Goal: Communication & Community: Answer question/provide support

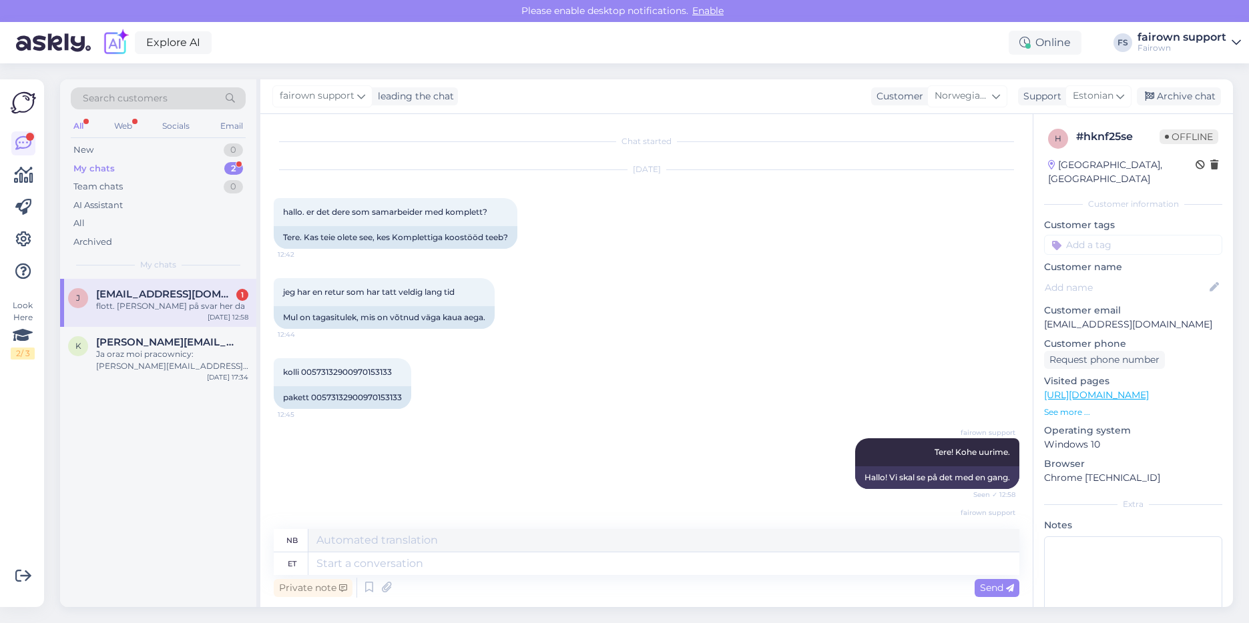
scroll to position [171, 0]
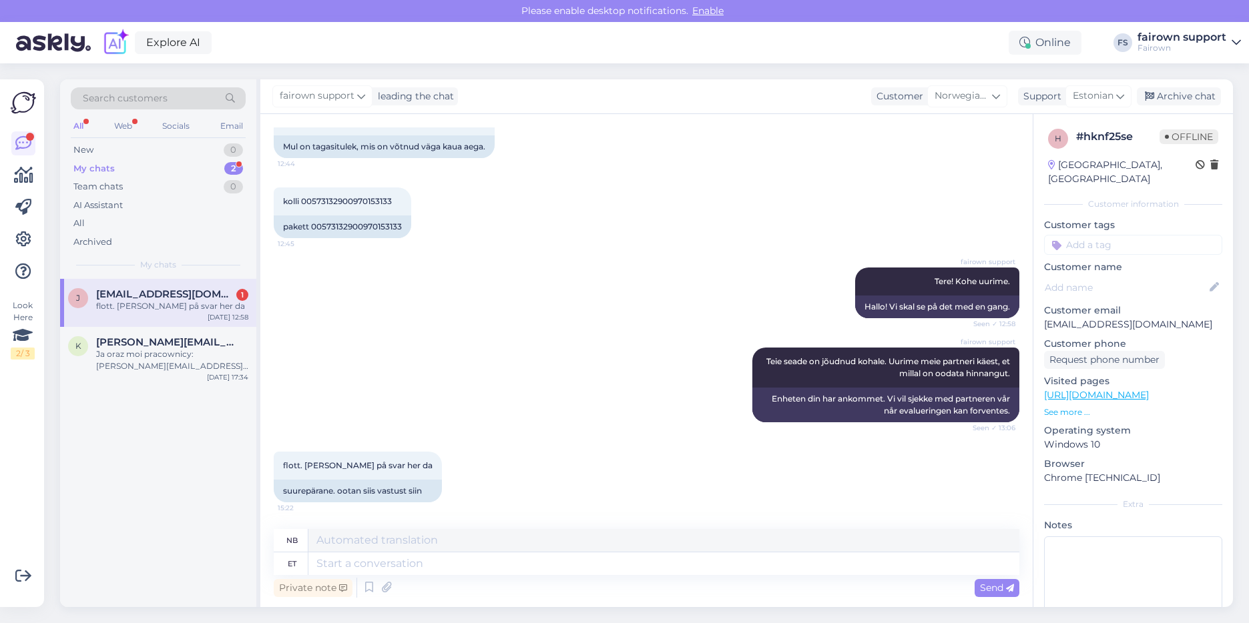
click at [408, 569] on textarea at bounding box center [663, 564] width 711 height 23
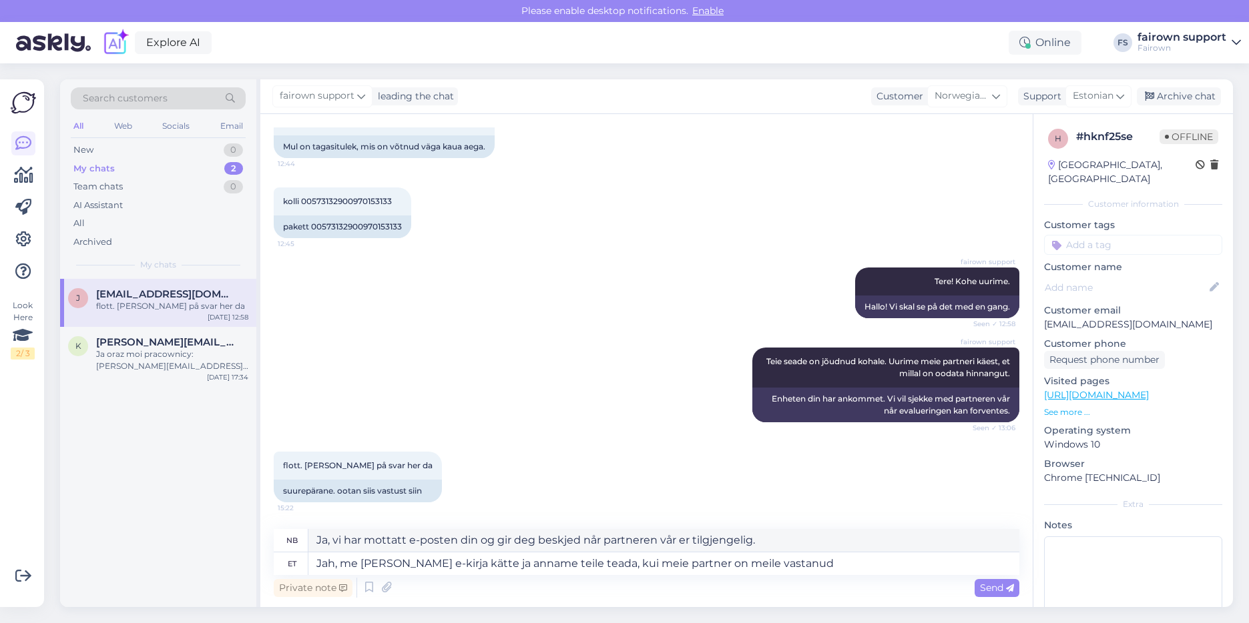
type textarea "Jah, me [PERSON_NAME] e-kirja kätte ja anname teile teada, kui meie partner on …"
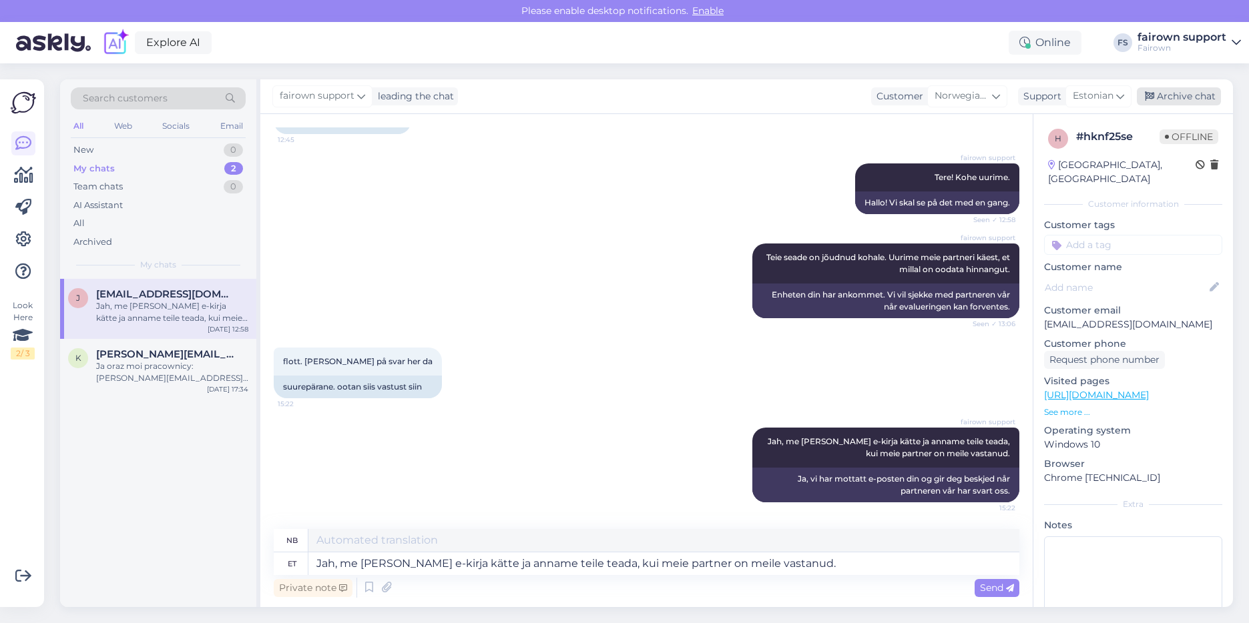
click at [1160, 104] on div "Archive chat" at bounding box center [1178, 96] width 84 height 18
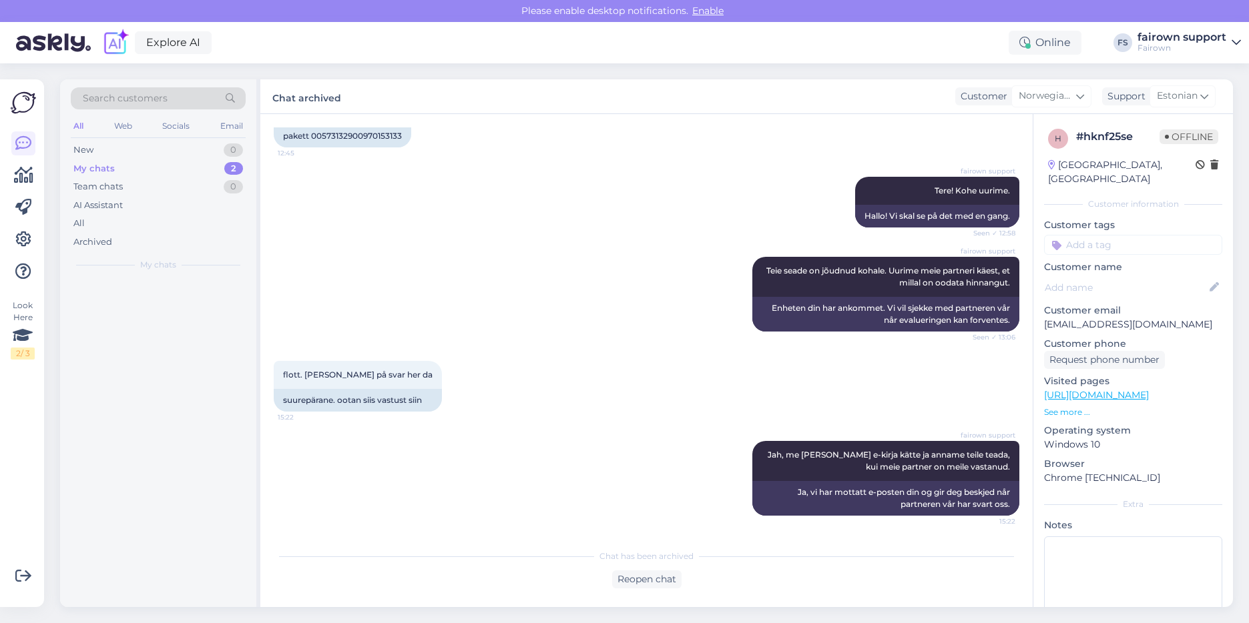
scroll to position [262, 0]
click at [128, 153] on div "New 1" at bounding box center [158, 150] width 175 height 19
click at [176, 324] on div "k [EMAIL_ADDRESS][DOMAIN_NAME] 1 Hei, har byttet ut en MacBook etter flex-avtal…" at bounding box center [158, 309] width 196 height 60
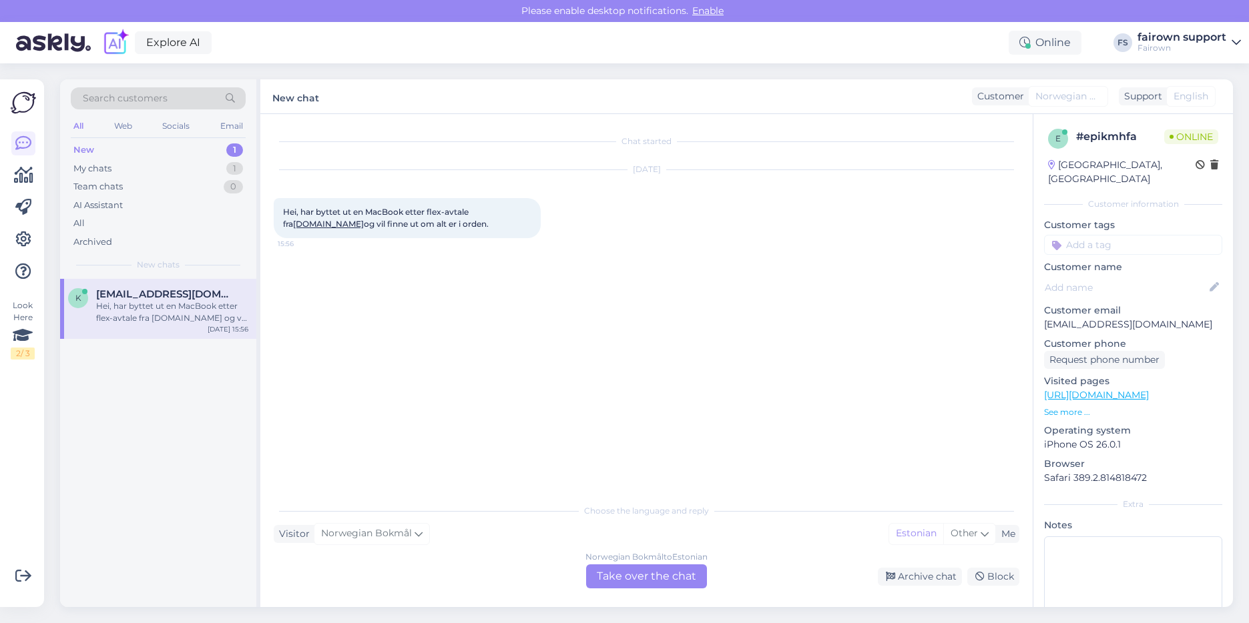
click at [657, 567] on div "Norwegian Bokmål to Estonian Take over the chat" at bounding box center [646, 577] width 121 height 24
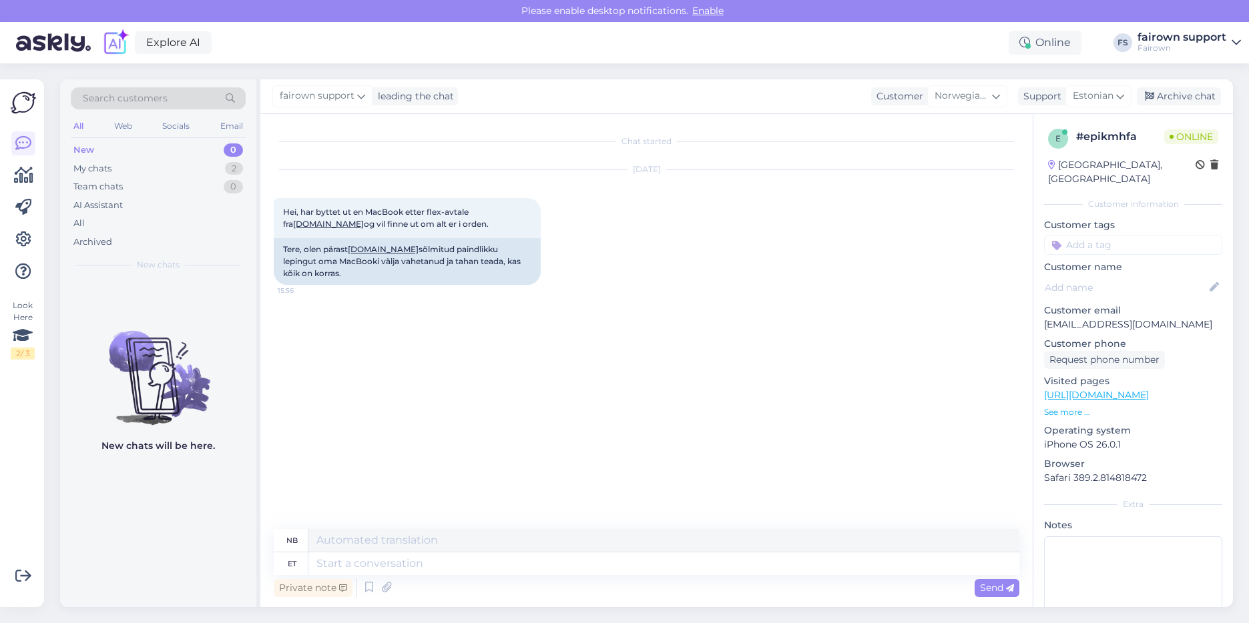
click at [614, 581] on div "Private note Send" at bounding box center [646, 587] width 745 height 25
click at [612, 578] on div "Private note Send" at bounding box center [646, 587] width 745 height 25
click at [605, 569] on textarea at bounding box center [663, 564] width 711 height 23
type textarea "Kas"
type textarea "Er"
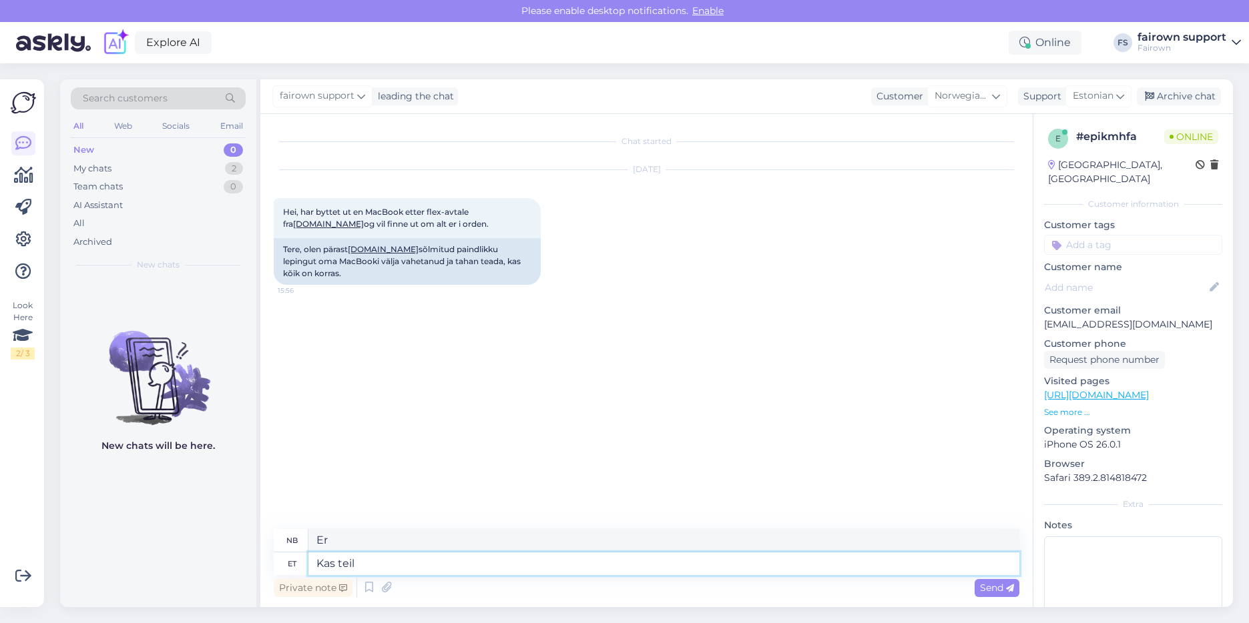
type textarea "Kas teil o"
type textarea "Har du"
type textarea "K"
type textarea "Er"
type textarea "Tere! K"
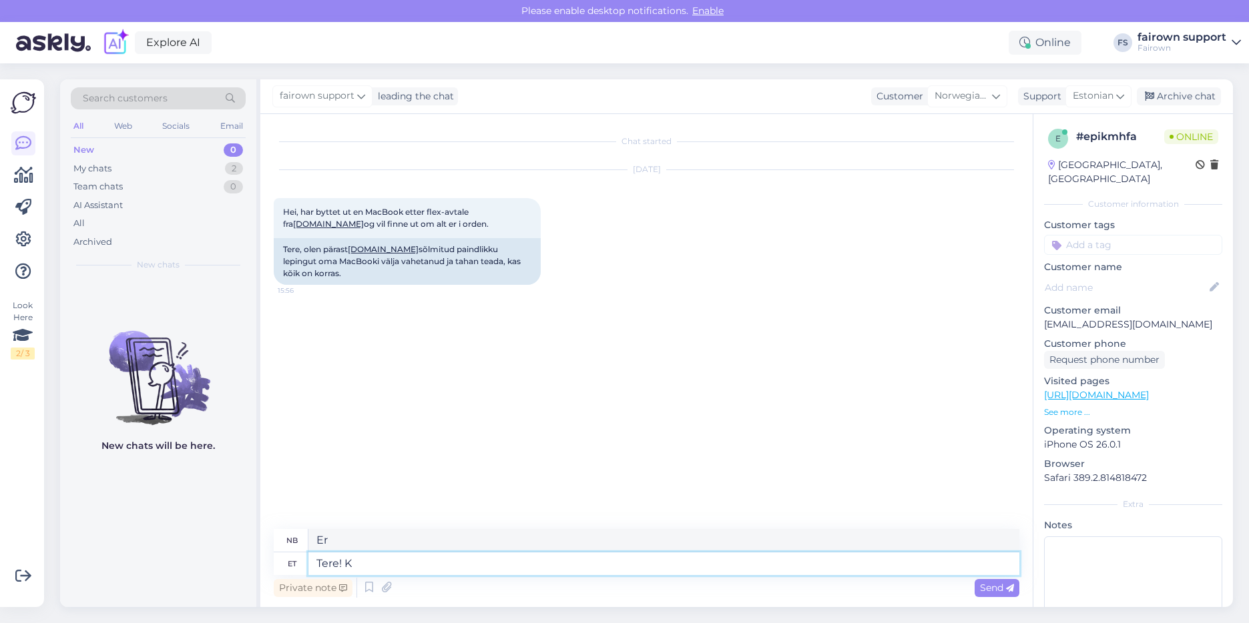
type textarea "Hallo!"
type textarea "Tere! Kohe v"
type textarea "Hallo! Med en gang"
type textarea "Tere! Kohe vaatame."
type textarea "Hallo! La oss ta en titt."
